Goal: Check status: Check status

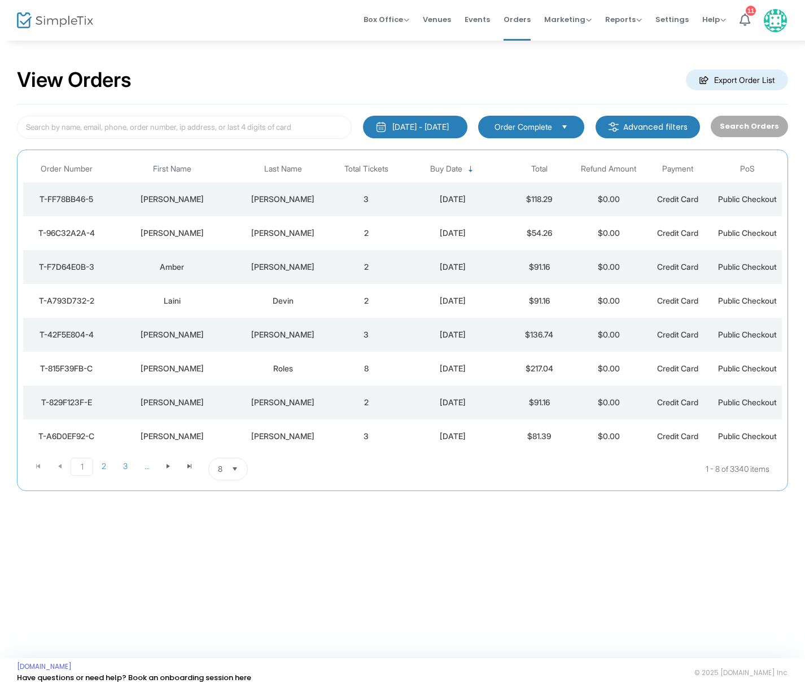
scroll to position [1, 0]
click at [284, 196] on div "[PERSON_NAME]" at bounding box center [282, 199] width 91 height 11
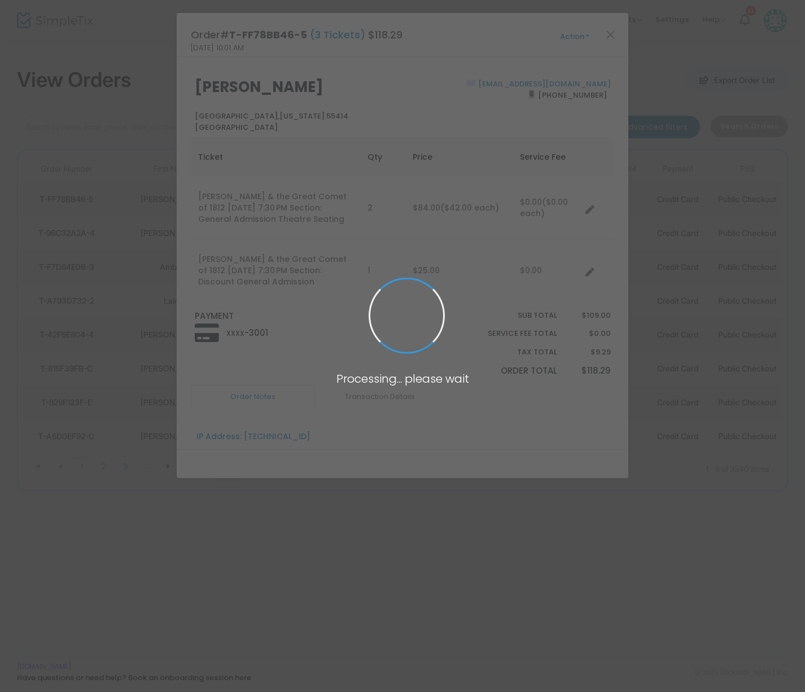
scroll to position [0, 0]
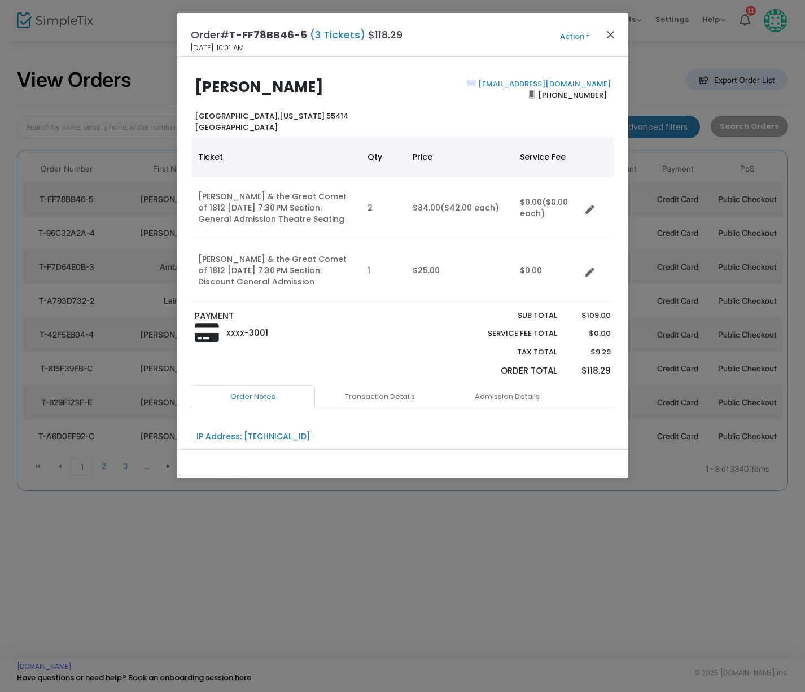
click at [610, 34] on button "Close" at bounding box center [611, 34] width 15 height 15
